Goal: Task Accomplishment & Management: Use online tool/utility

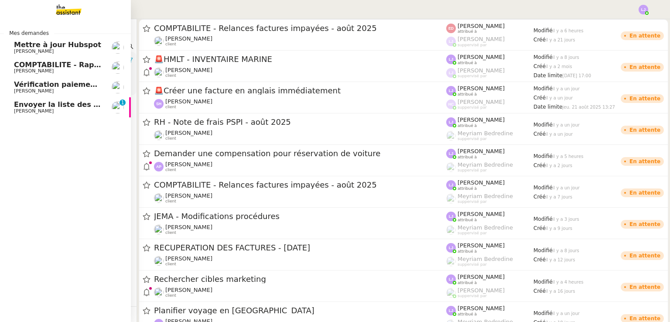
click at [98, 38] on link "Mettre à jour Hubspot [PERSON_NAME]" at bounding box center [65, 48] width 131 height 20
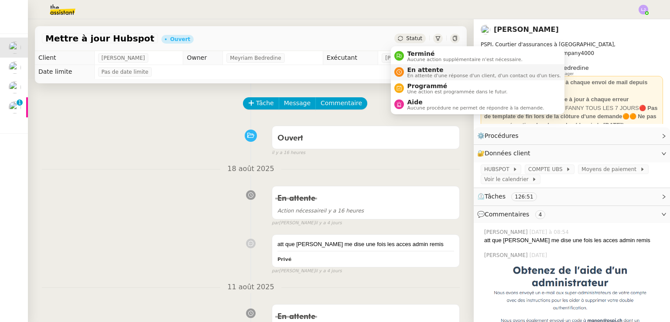
click at [426, 68] on span "En attente" at bounding box center [484, 69] width 154 height 7
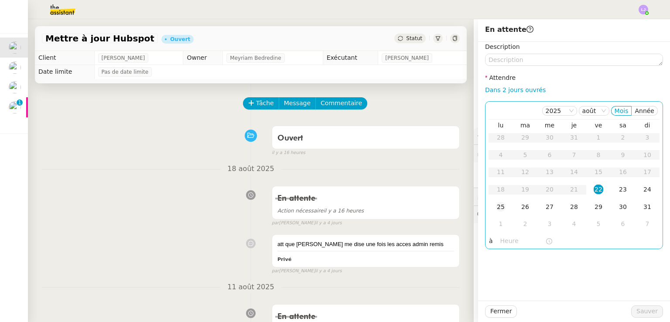
click at [498, 203] on div "25" at bounding box center [501, 207] width 10 height 10
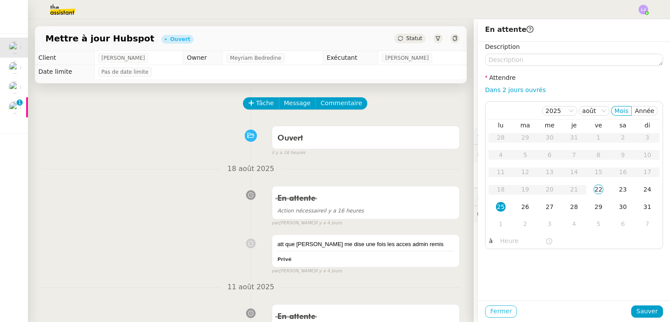
click at [498, 310] on span "Fermer" at bounding box center [500, 311] width 21 height 10
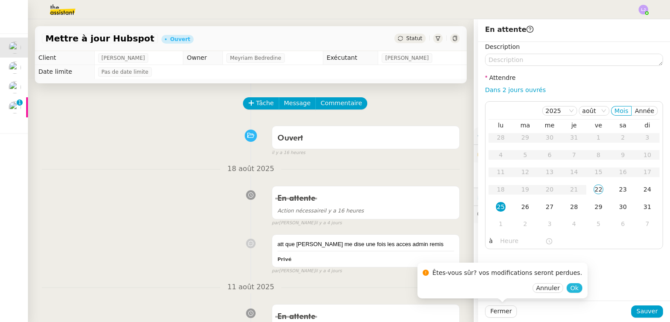
click at [570, 289] on span "Ok" at bounding box center [574, 287] width 8 height 9
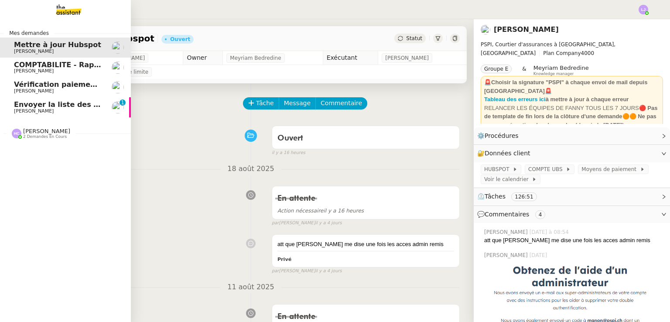
click at [35, 132] on span "[PERSON_NAME]" at bounding box center [46, 131] width 47 height 7
click at [72, 154] on span "[PERSON_NAME]" at bounding box center [58, 156] width 88 height 5
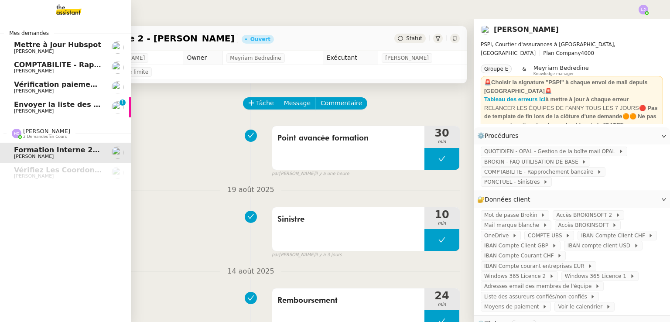
click at [63, 109] on span "[PERSON_NAME]" at bounding box center [58, 111] width 88 height 5
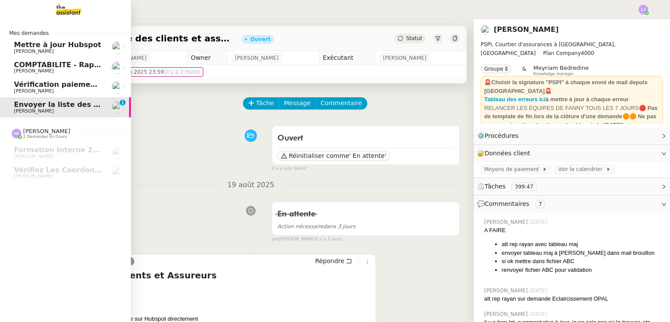
click at [95, 85] on span "Vérification paiements WYCC et MS AMLIN" at bounding box center [117, 84] width 206 height 8
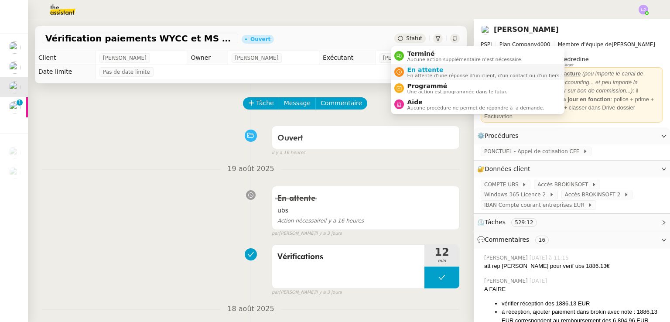
click at [424, 71] on span "En attente" at bounding box center [484, 69] width 154 height 7
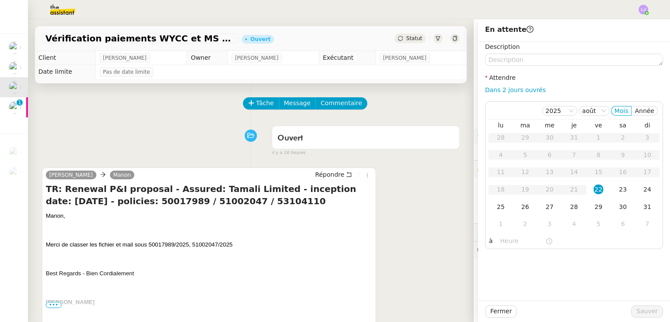
click at [406, 212] on div "Sophie Mouraire Manon Répondre TR: Renewal P&I proposal - Assured: Tamali Limit…" at bounding box center [251, 265] width 418 height 211
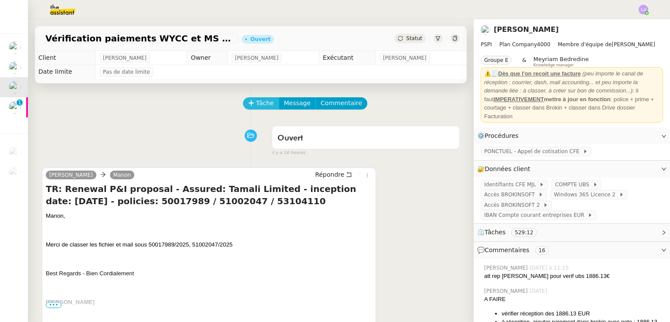
click at [260, 100] on span "Tâche" at bounding box center [265, 103] width 18 height 10
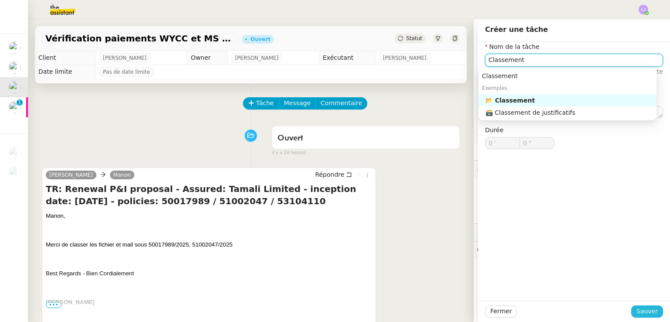
type input "Classement"
click at [645, 307] on span "Sauver" at bounding box center [646, 311] width 21 height 10
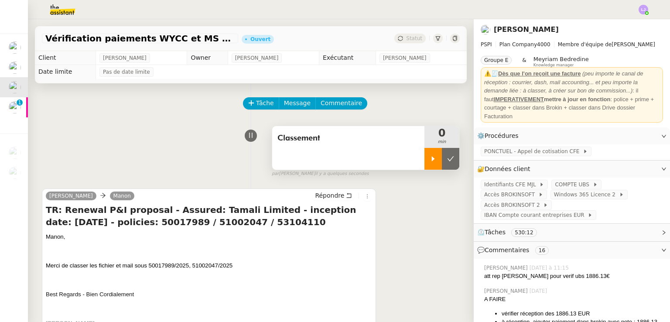
click at [430, 156] on icon at bounding box center [433, 158] width 7 height 7
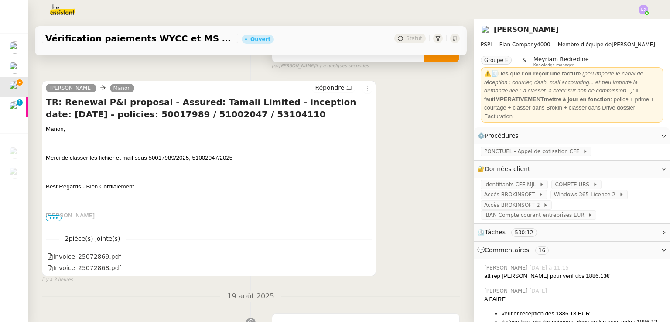
scroll to position [106, 0]
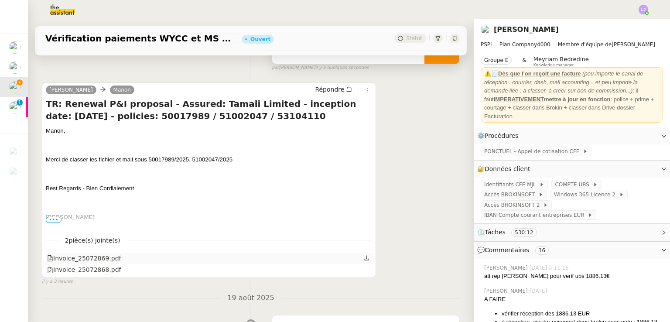
click at [363, 255] on link at bounding box center [366, 258] width 6 height 10
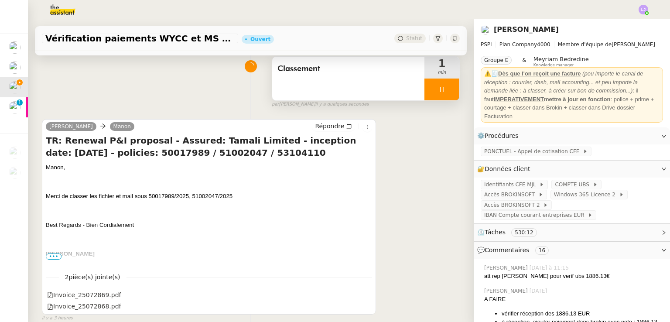
scroll to position [68, 0]
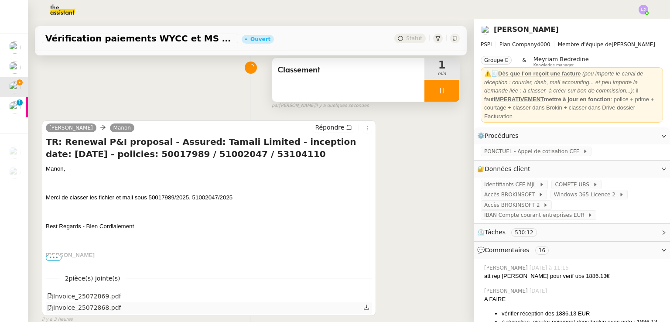
click at [363, 312] on link at bounding box center [366, 307] width 6 height 10
click at [158, 199] on span "Merci de classer les fichier et mail sous 50017989/2025, 51002047/2025" at bounding box center [139, 197] width 187 height 7
copy span "50017989"
click at [554, 199] on span "Windows 365 Licence 2" at bounding box center [586, 194] width 65 height 9
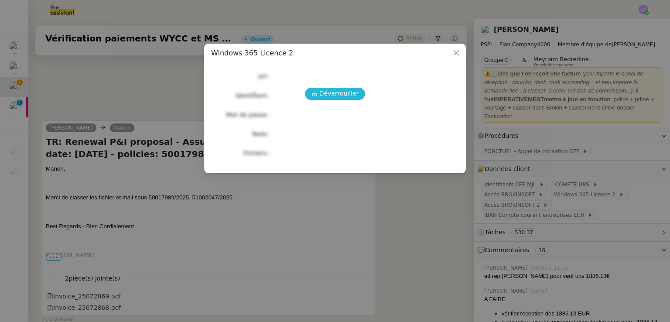
click at [355, 89] on span "Déverrouiller" at bounding box center [339, 94] width 40 height 10
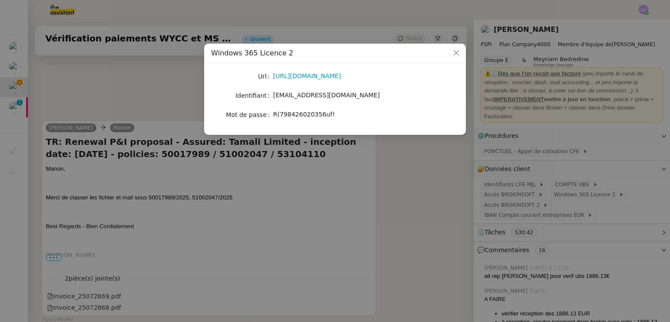
click at [306, 116] on span "R(798426020356uf!" at bounding box center [304, 114] width 62 height 7
copy span "R(798426020356uf!"
click at [267, 168] on nz-modal-container "Windows 365 Licence 2 Url https://windows365.microsoft.com/ Identifiant manon.u…" at bounding box center [335, 161] width 670 height 322
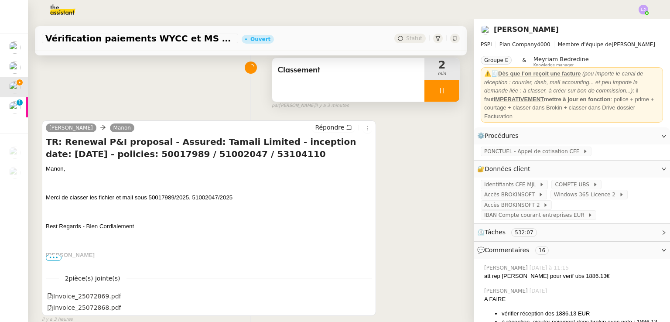
click at [171, 199] on span "Merci de classer les fichier et mail sous 50017989/2025, 51002047/2025" at bounding box center [139, 197] width 187 height 7
copy span "50017989"
click at [67, 10] on img at bounding box center [56, 9] width 68 height 19
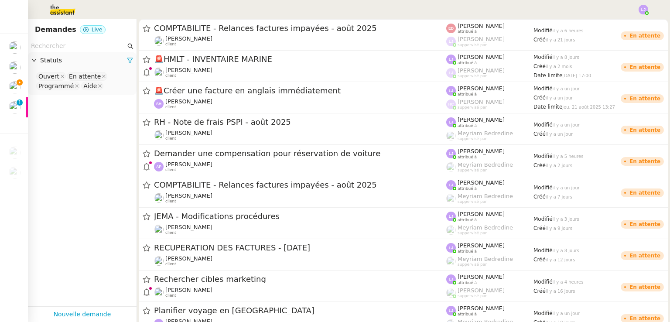
click at [88, 44] on input "text" at bounding box center [78, 46] width 95 height 10
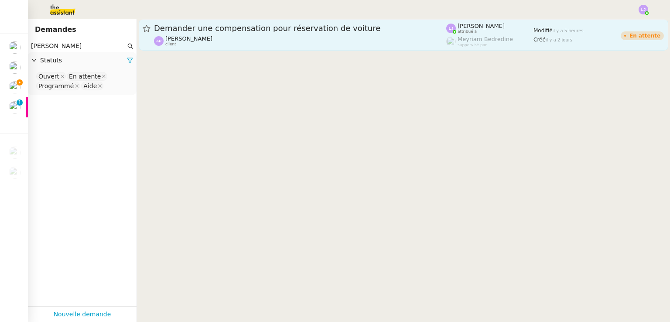
type input "ashley"
click at [191, 25] on span "Demander une compensation pour réservation de voiture" at bounding box center [300, 28] width 292 height 8
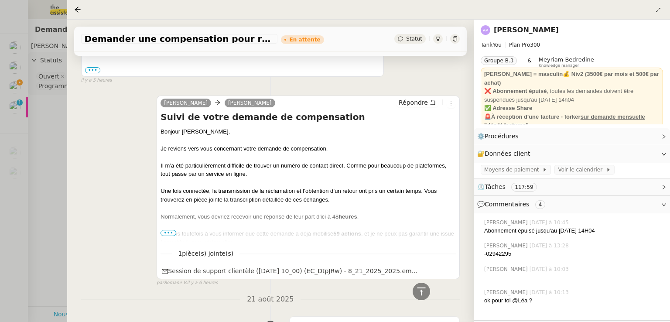
scroll to position [297, 0]
click at [169, 232] on span "•••" at bounding box center [168, 232] width 16 height 6
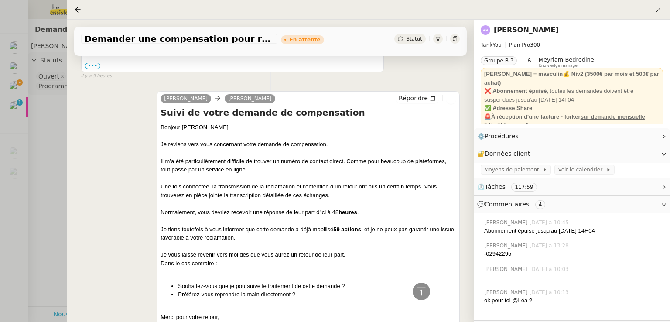
scroll to position [0, 0]
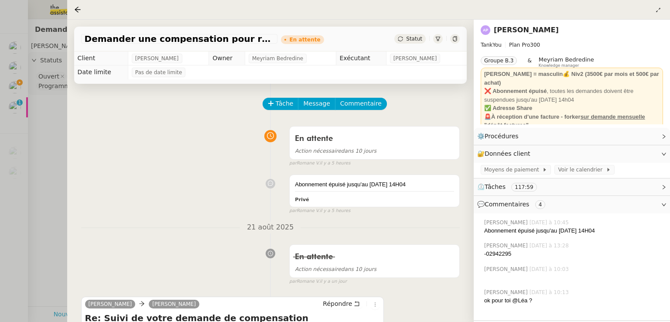
click at [2, 195] on div at bounding box center [335, 161] width 670 height 322
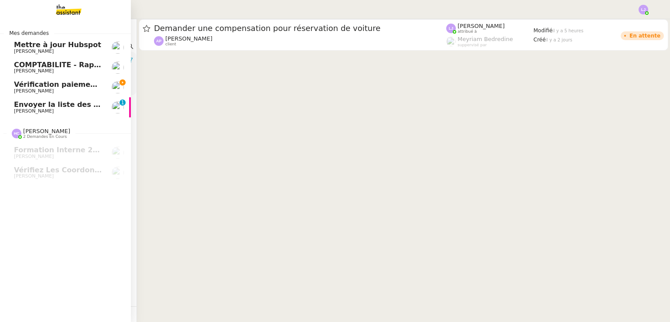
click at [93, 82] on span "Vérification paiements WYCC et MS AMLIN" at bounding box center [117, 84] width 206 height 8
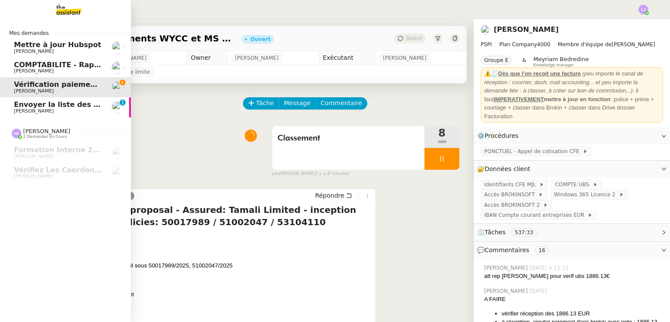
click at [38, 105] on span "Envoyer la liste des clients et assureurs" at bounding box center [92, 104] width 157 height 8
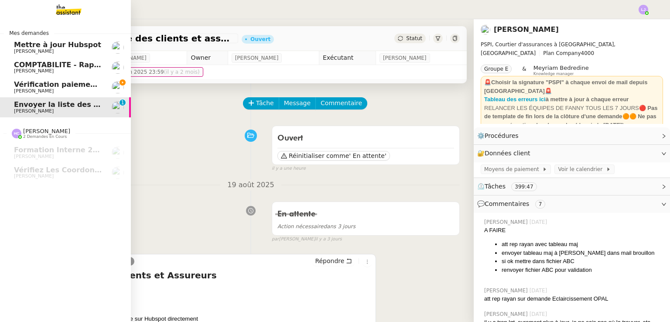
click at [85, 89] on span "[PERSON_NAME]" at bounding box center [58, 91] width 88 height 5
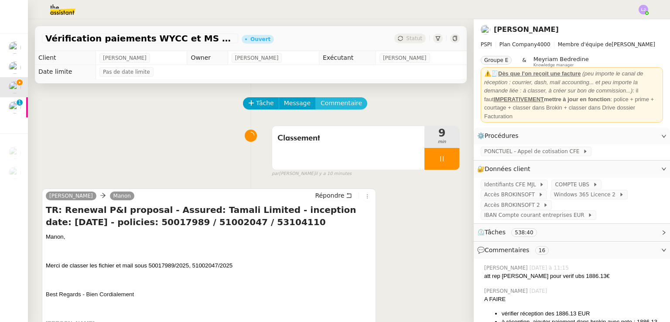
click at [328, 105] on span "Commentaire" at bounding box center [341, 103] width 41 height 10
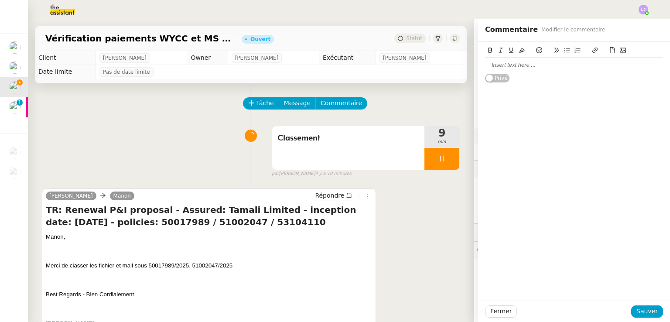
click at [507, 64] on div at bounding box center [574, 65] width 178 height 8
click at [497, 314] on span "Fermer" at bounding box center [500, 311] width 21 height 10
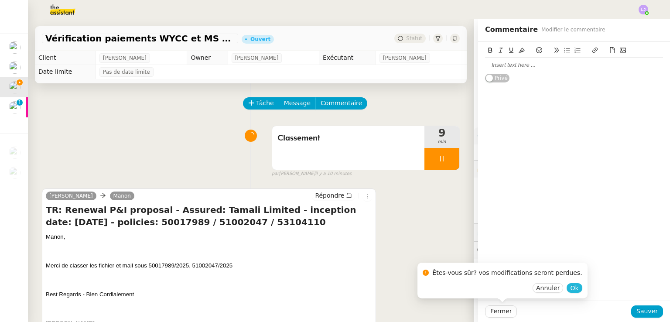
click at [570, 287] on span "Ok" at bounding box center [574, 287] width 8 height 9
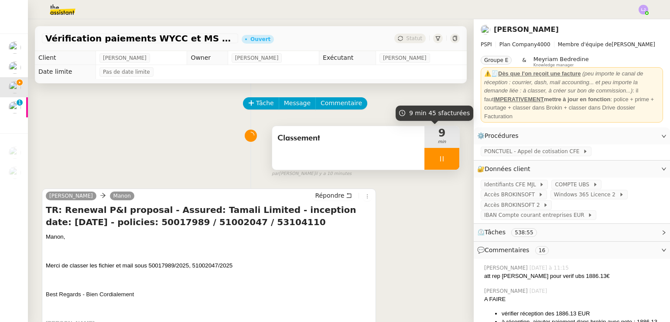
click at [440, 157] on div at bounding box center [441, 159] width 35 height 22
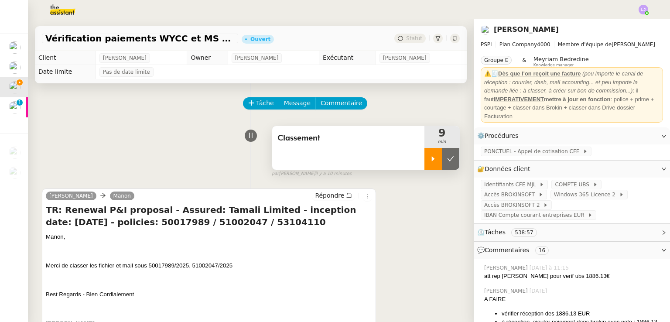
click at [447, 157] on icon at bounding box center [450, 158] width 7 height 7
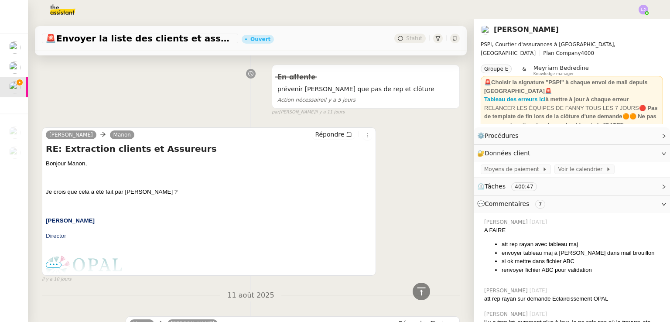
click at [396, 252] on div "[PERSON_NAME] Manon Répondre RE: Extraction clients et Assureurs [PERSON_NAME],…" at bounding box center [251, 201] width 418 height 164
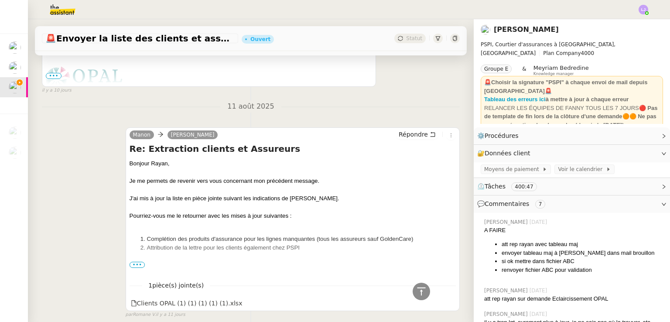
scroll to position [1175, 0]
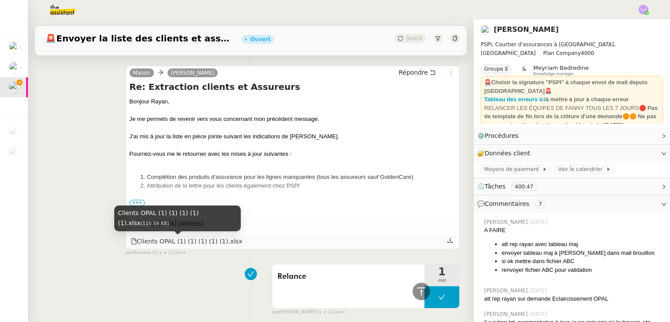
click at [167, 242] on div "Clients OPAL (1) (1) (1) (1) (1).xlsx" at bounding box center [187, 241] width 112 height 10
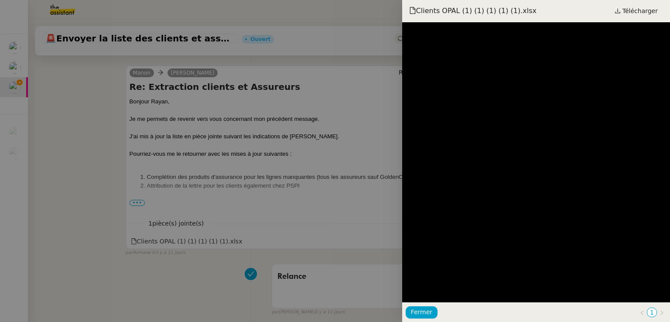
click at [239, 184] on div at bounding box center [335, 161] width 670 height 322
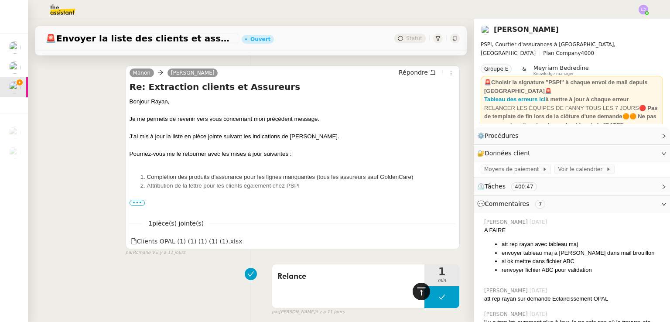
click at [413, 290] on div at bounding box center [421, 291] width 17 height 17
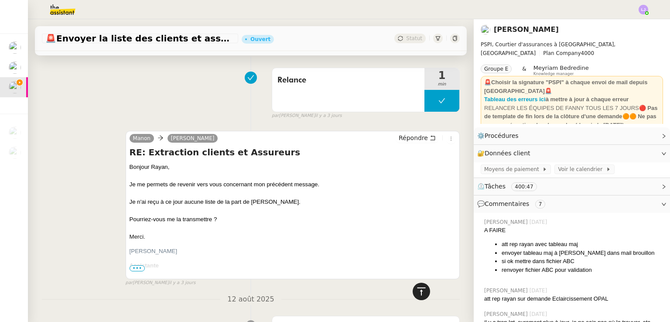
scroll to position [0, 0]
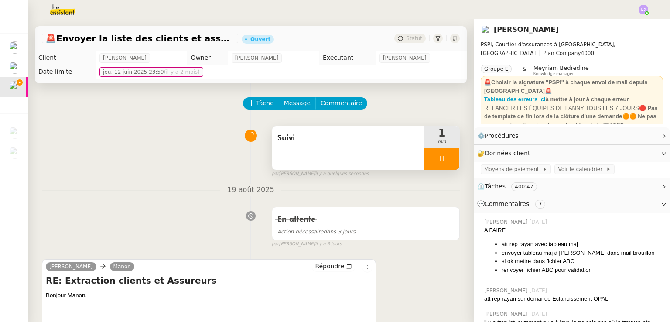
click at [424, 155] on div at bounding box center [441, 159] width 35 height 22
